Goal: Task Accomplishment & Management: Manage account settings

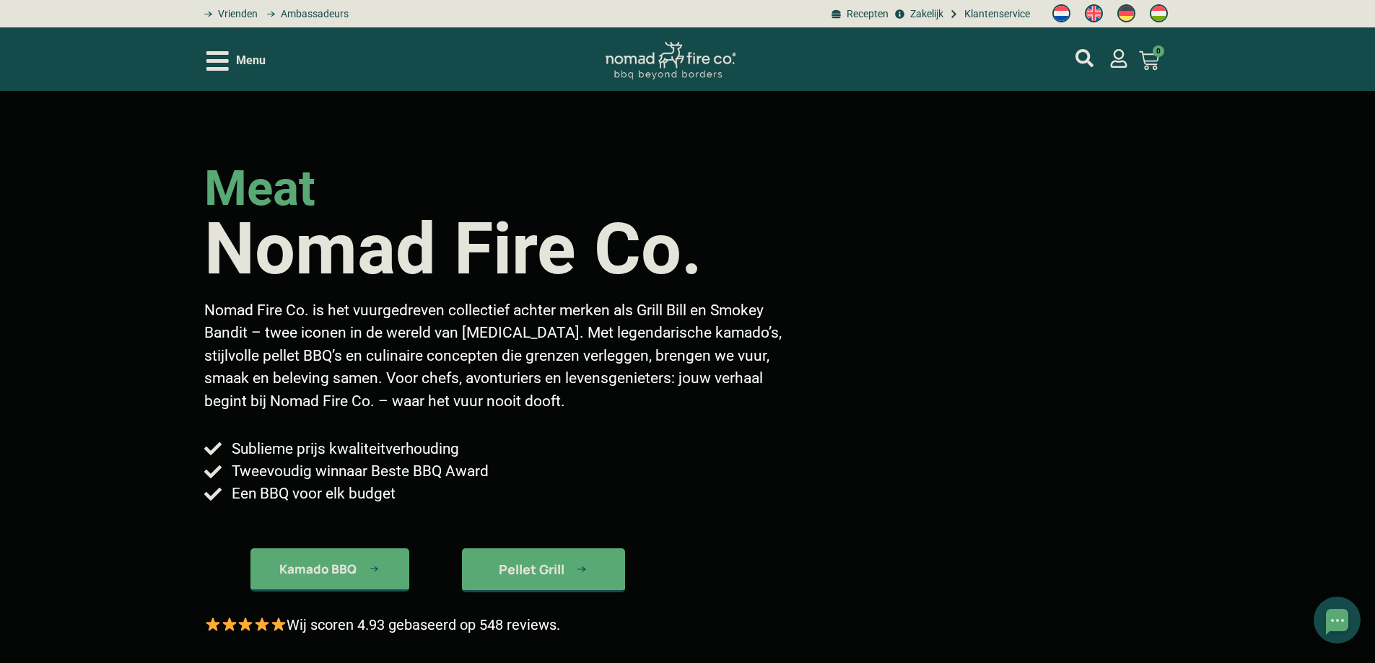
click at [224, 64] on icon "Open/Close Menu" at bounding box center [217, 60] width 22 height 25
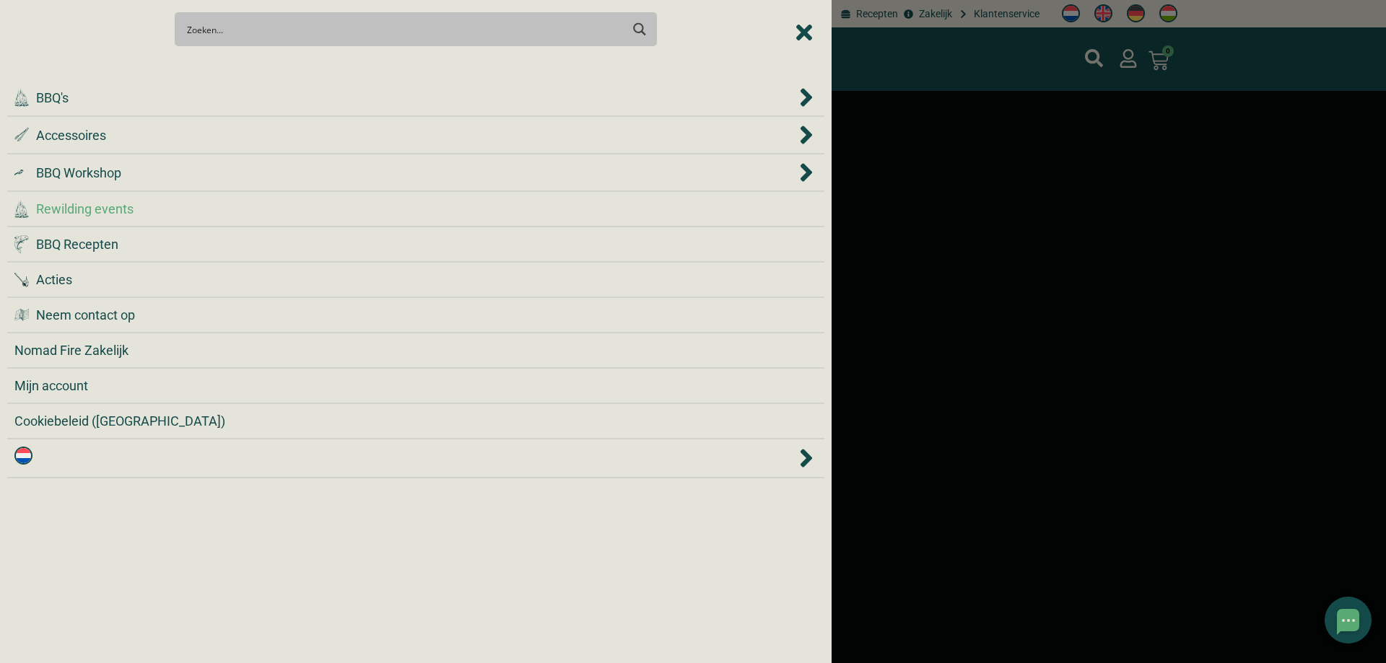
click at [126, 204] on span "Rewilding events" at bounding box center [84, 208] width 97 height 19
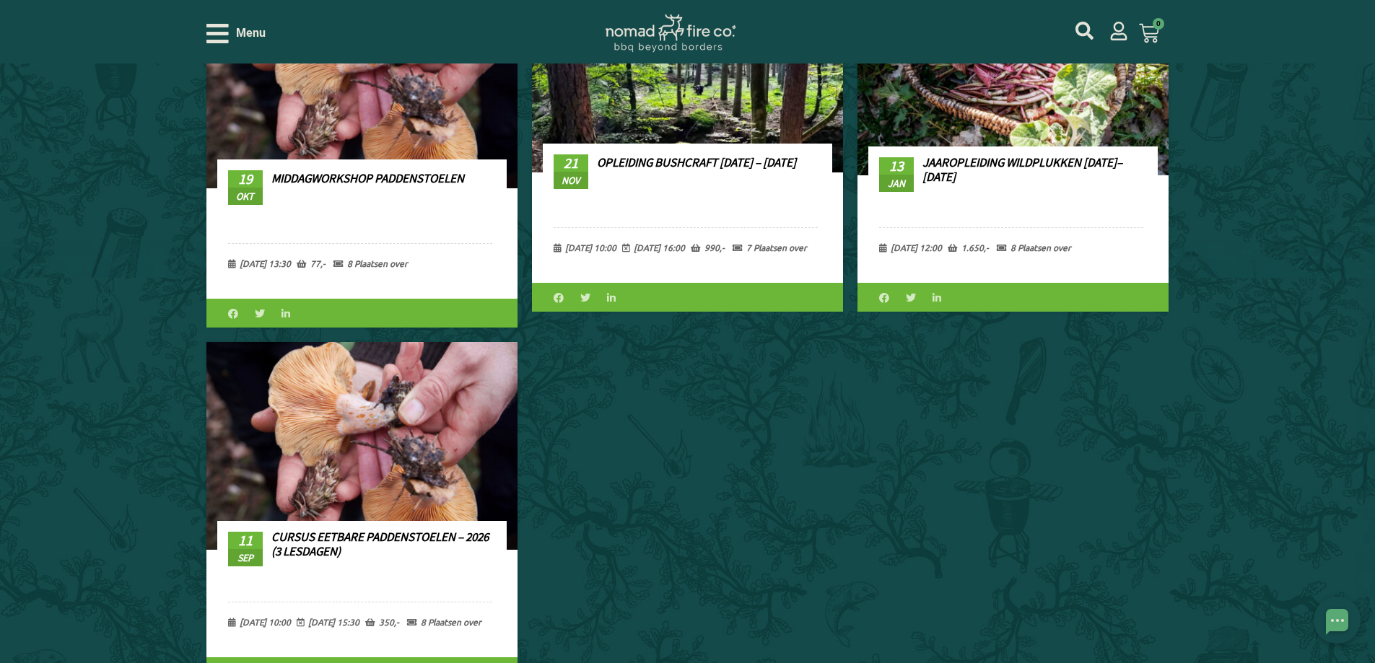
scroll to position [1083, 0]
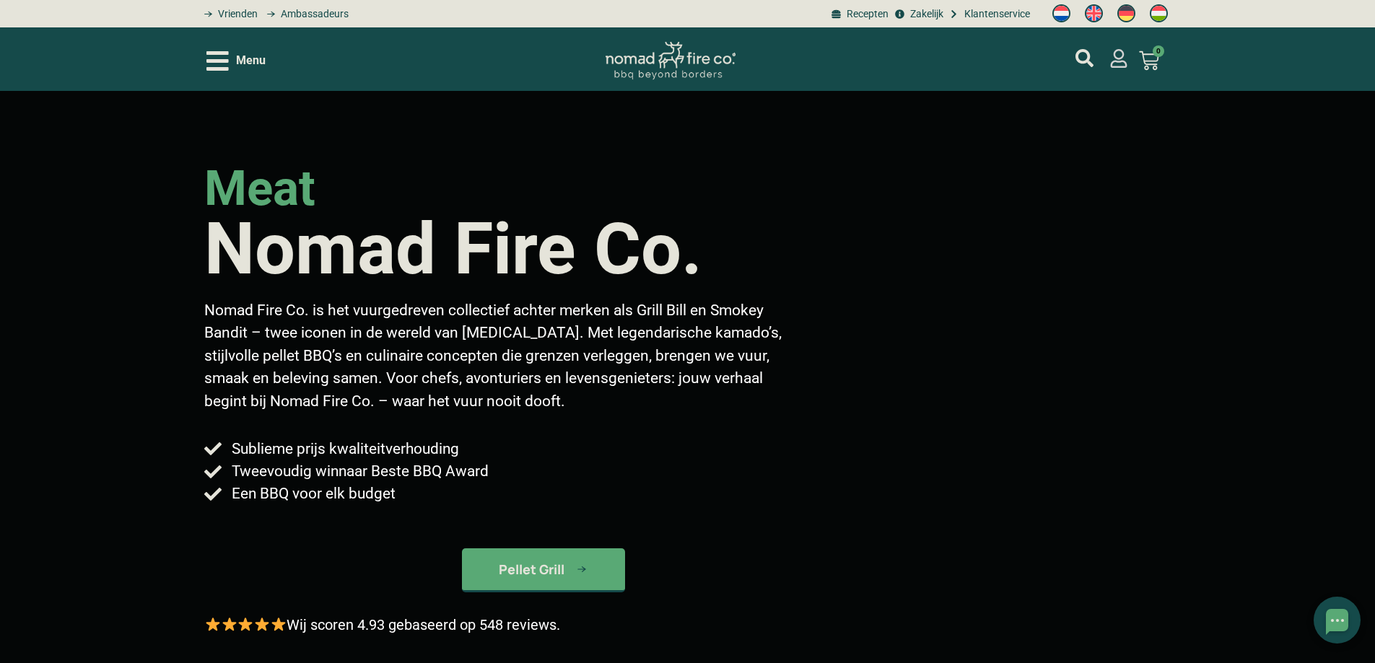
click at [1113, 60] on icon "mijn account" at bounding box center [1118, 58] width 19 height 19
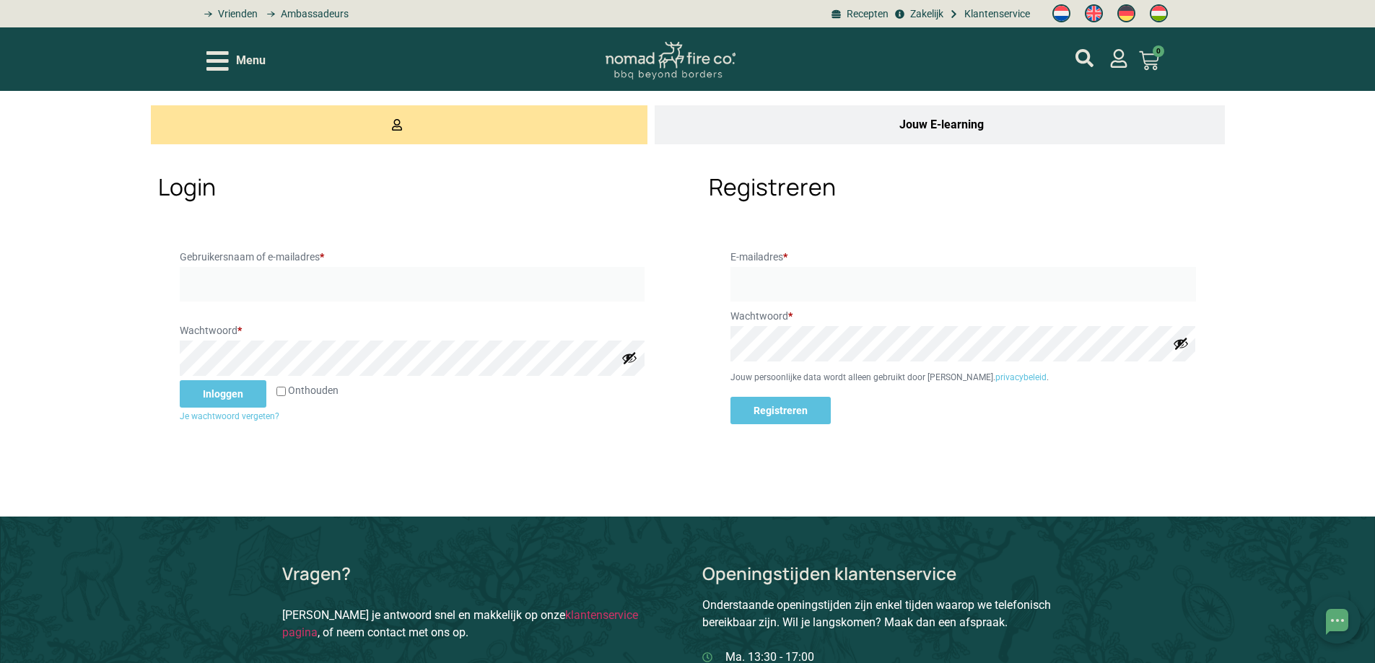
type input "fleurtje"
click at [219, 394] on button "Inloggen" at bounding box center [223, 393] width 87 height 27
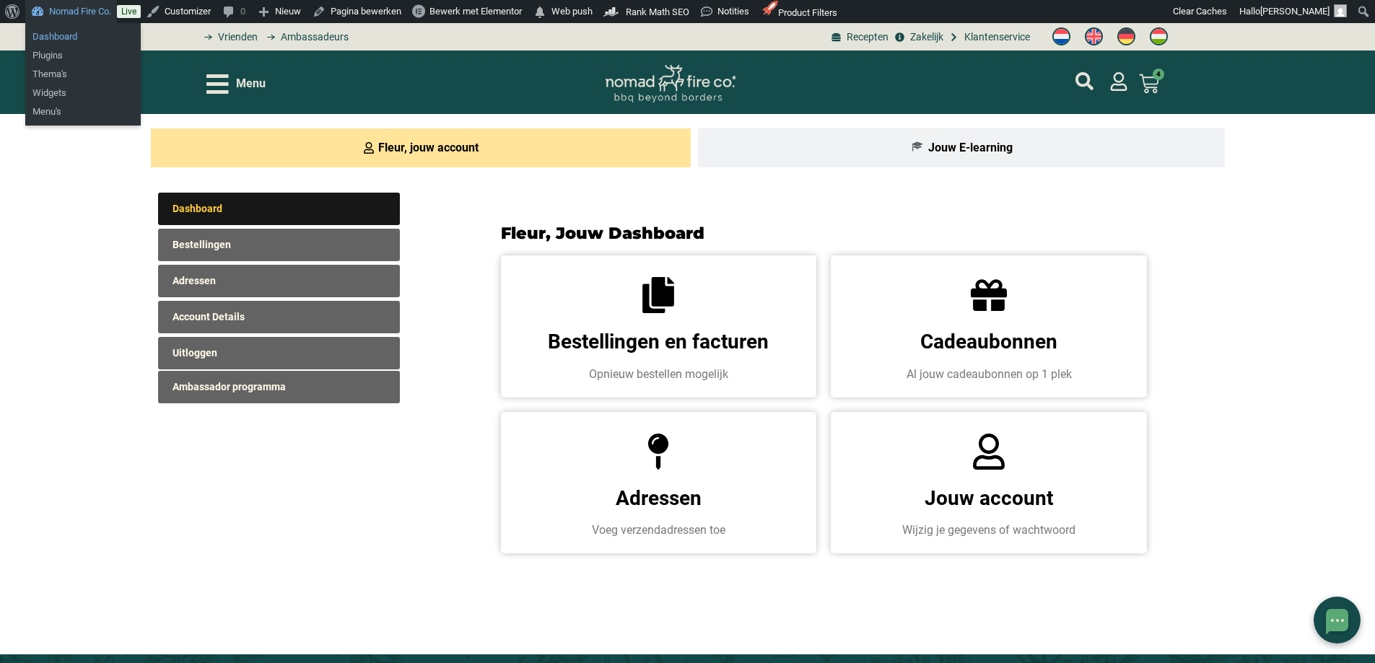
click at [69, 38] on link "Dashboard" at bounding box center [82, 36] width 115 height 19
